Goal: Task Accomplishment & Management: Manage account settings

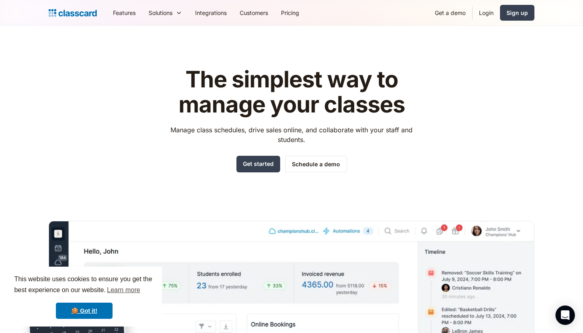
click at [414, 45] on header "The simplest way to manage your classes Manage class schedules, drive sales onl…" at bounding box center [291, 231] width 583 height 410
click at [489, 11] on link "Login" at bounding box center [487, 13] width 28 height 18
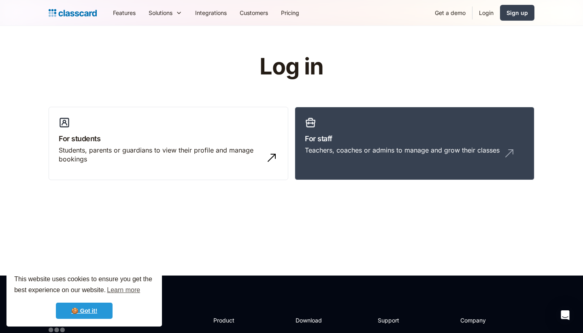
click at [83, 306] on link "🍪 Got it!" at bounding box center [84, 311] width 57 height 16
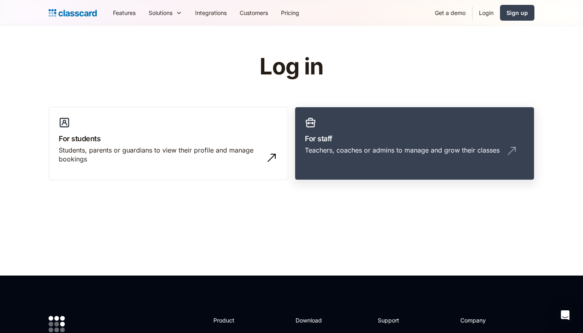
click at [405, 157] on div "Teachers, coaches or admins to manage and grow their classes" at bounding box center [415, 153] width 220 height 15
click at [415, 142] on h3 "For staff" at bounding box center [415, 138] width 220 height 11
